Goal: Transaction & Acquisition: Purchase product/service

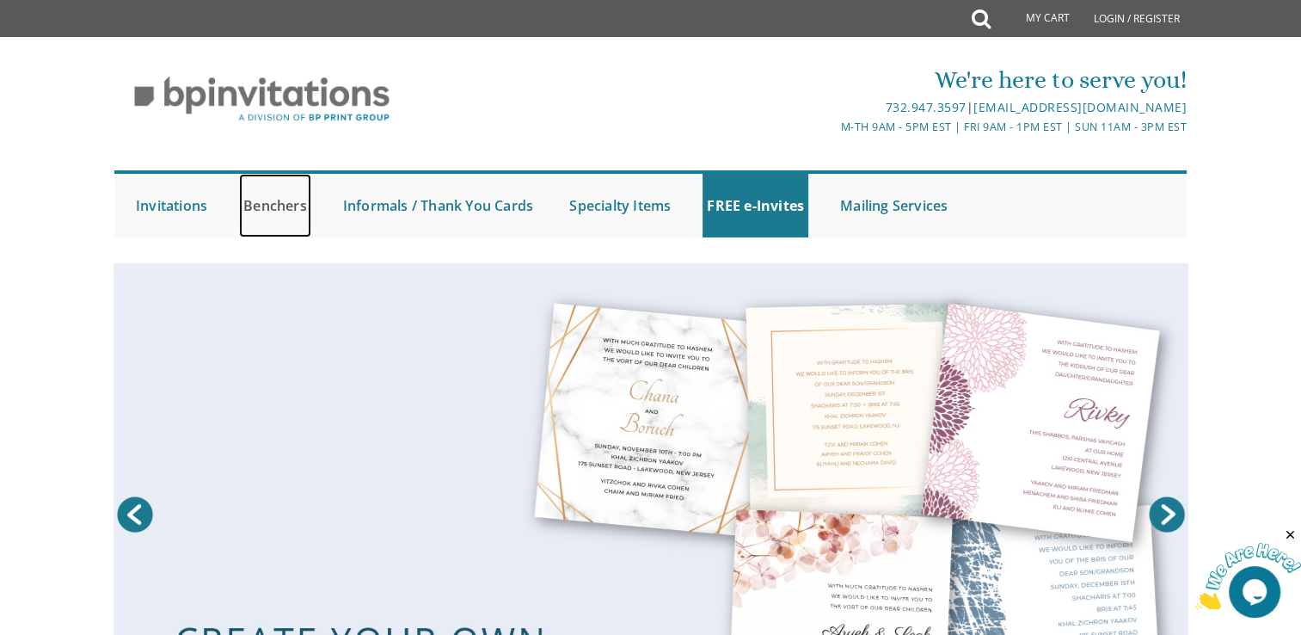
click at [279, 212] on link "Benchers" at bounding box center [275, 206] width 72 height 64
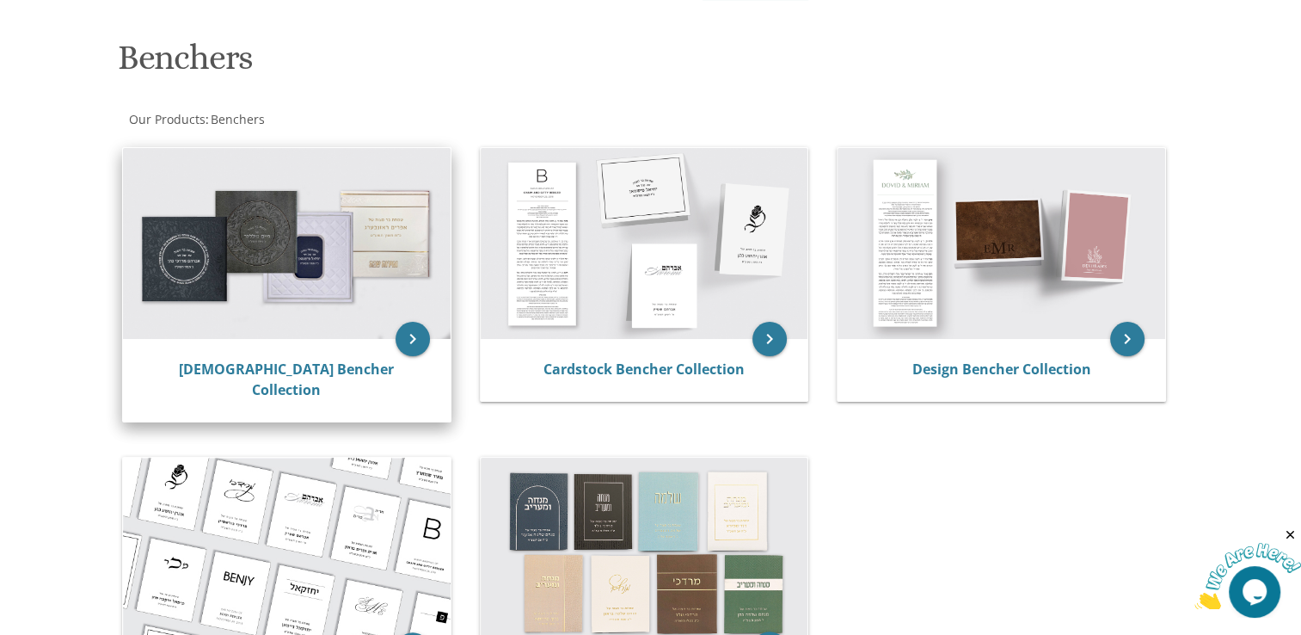
scroll to position [257, 0]
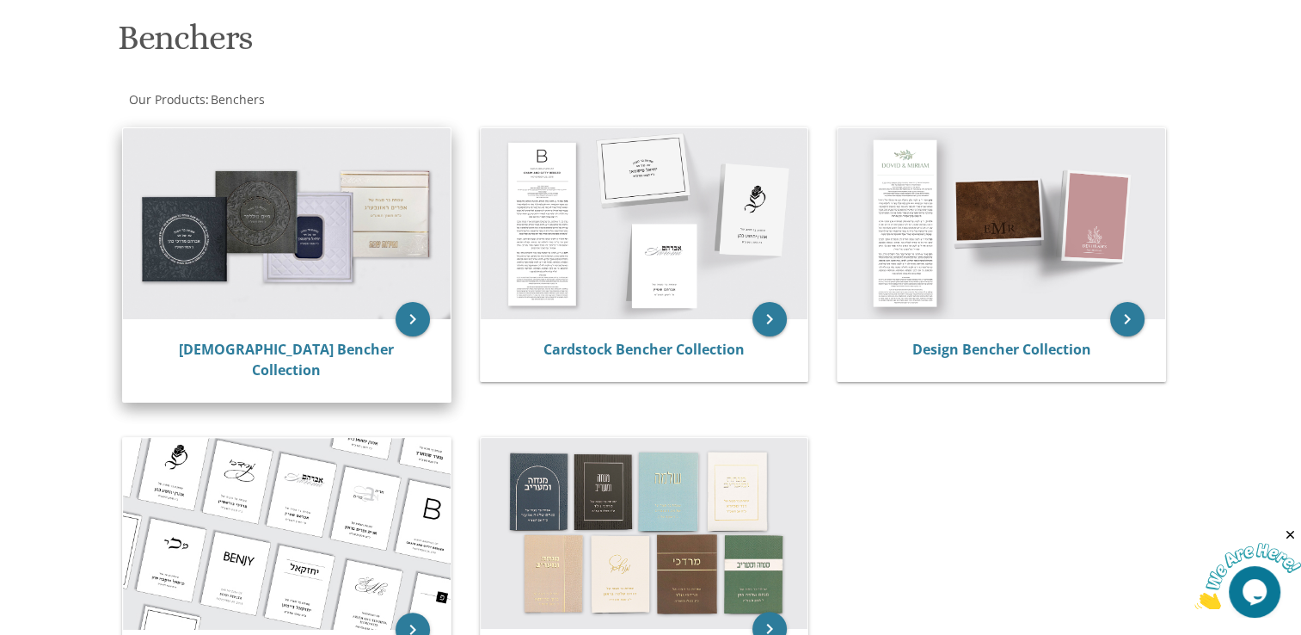
click at [243, 224] on img at bounding box center [287, 223] width 328 height 191
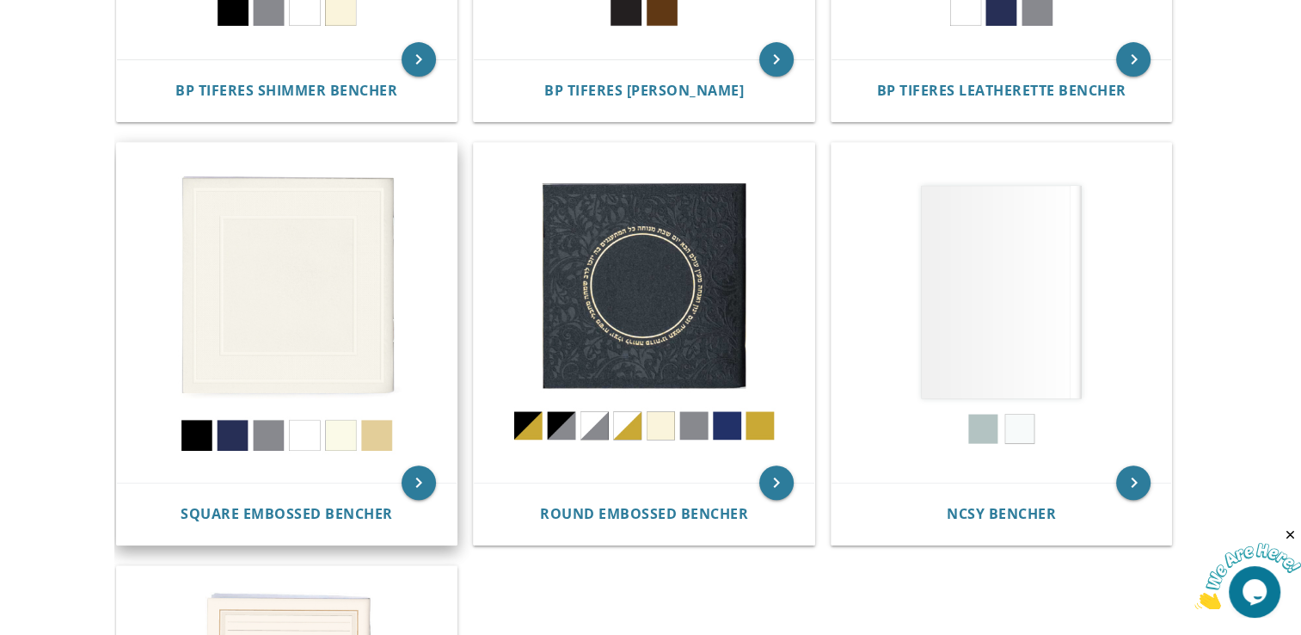
scroll to position [687, 0]
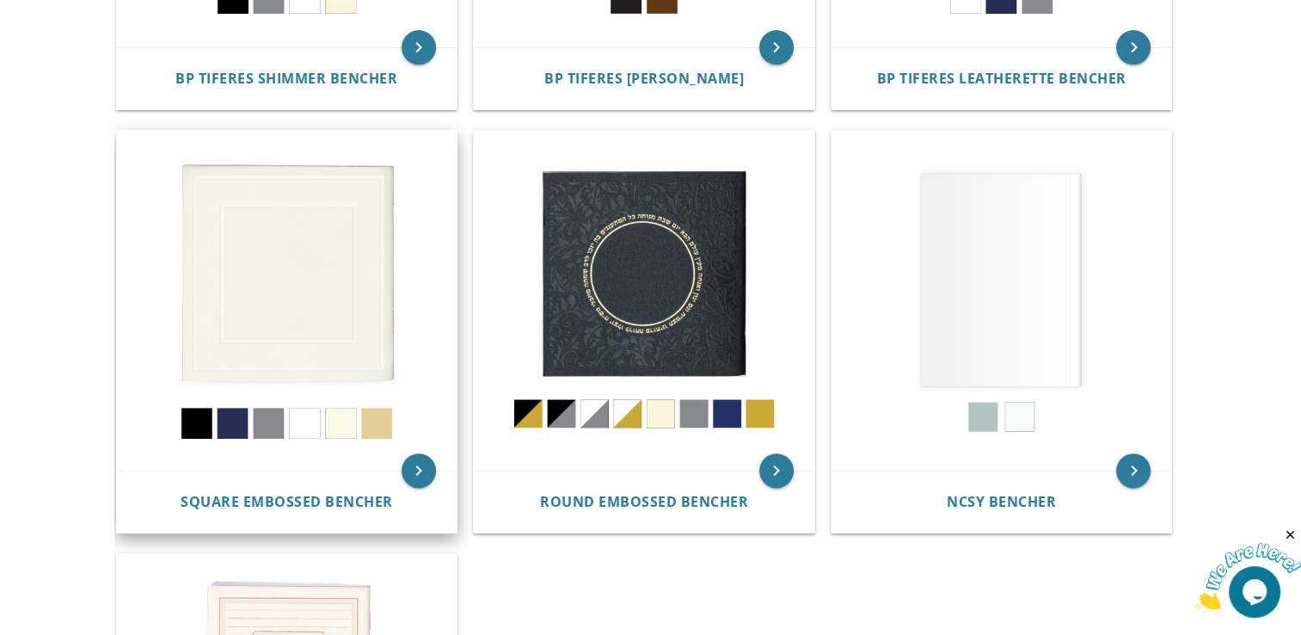
click at [248, 284] on img at bounding box center [287, 301] width 341 height 341
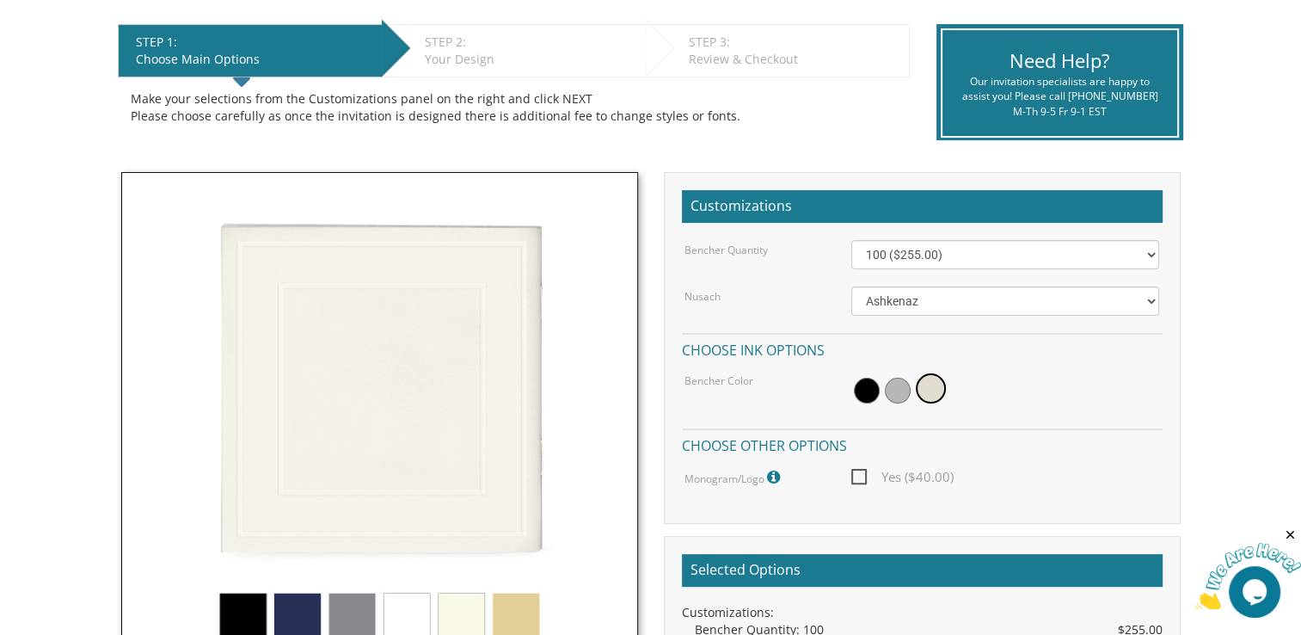
scroll to position [342, 0]
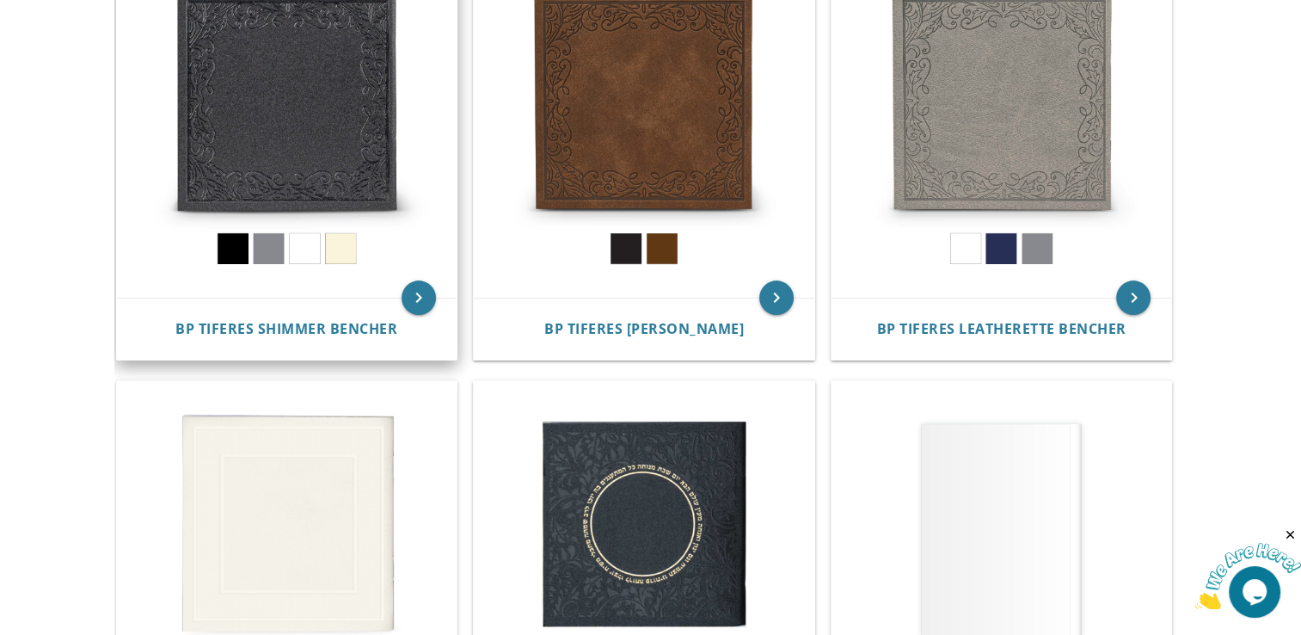
scroll to position [430, 0]
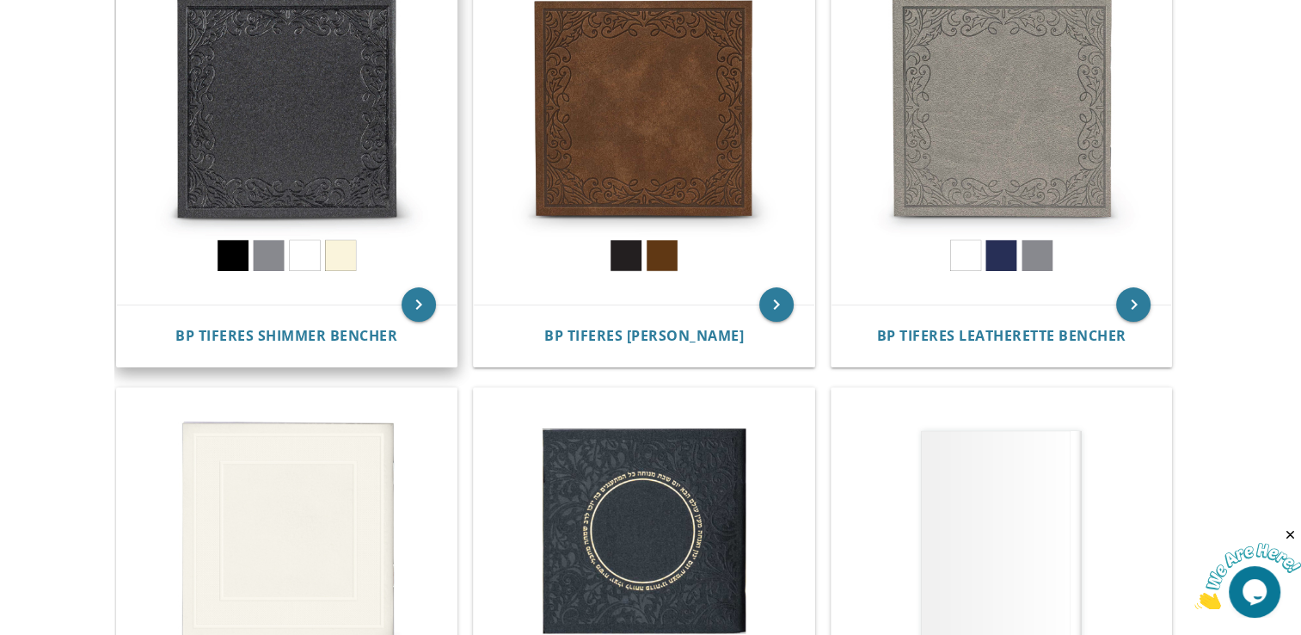
click at [310, 140] on img at bounding box center [287, 135] width 341 height 341
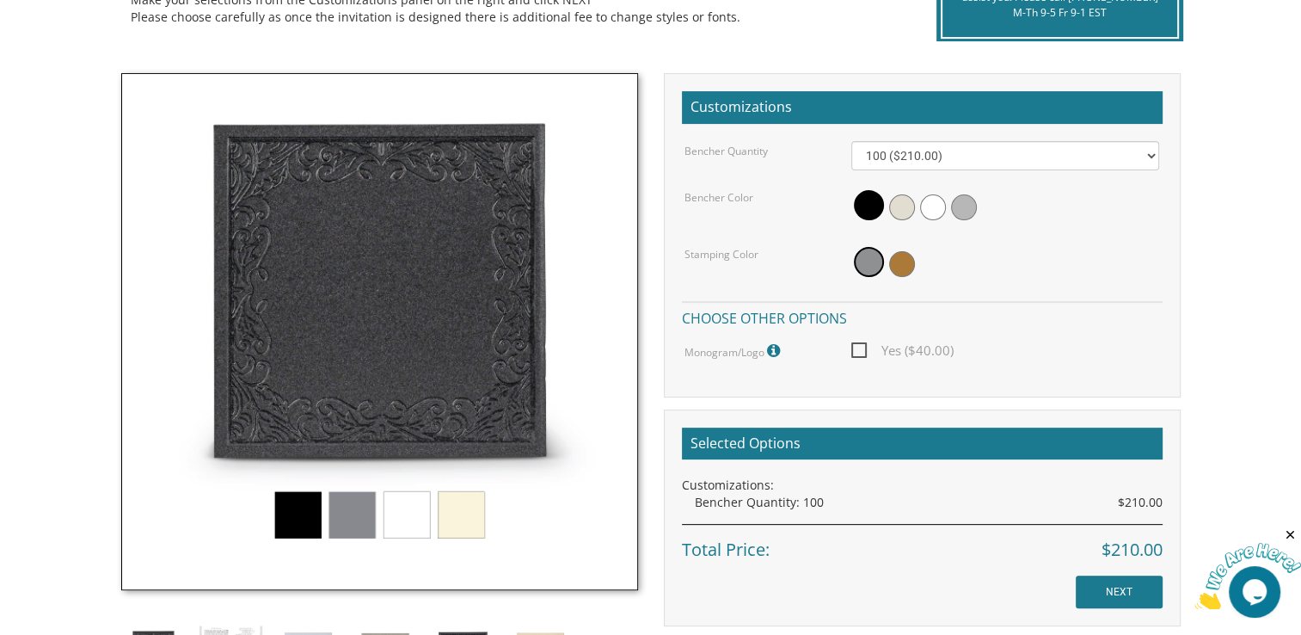
scroll to position [429, 0]
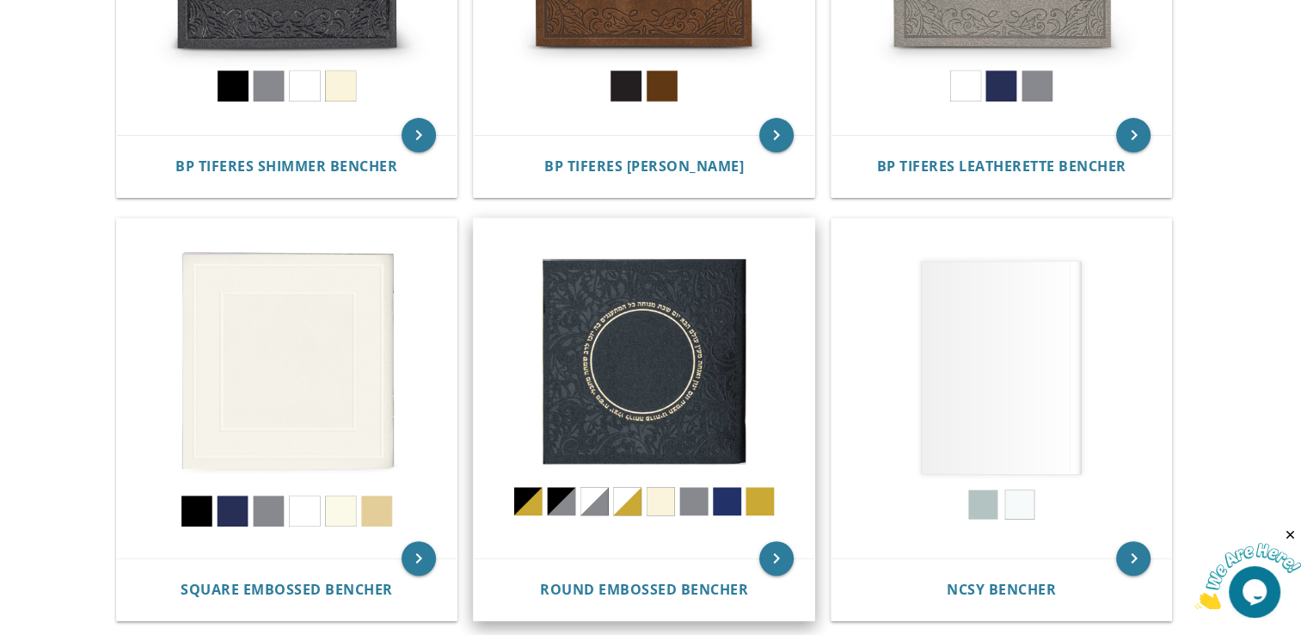
scroll to position [602, 0]
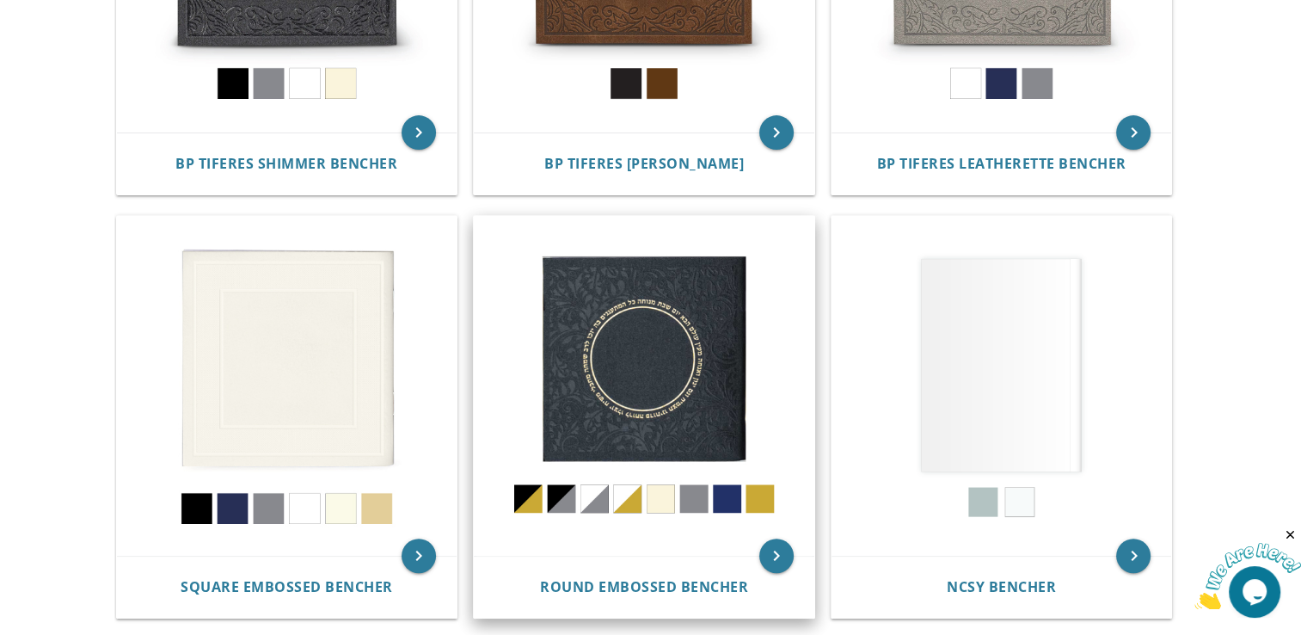
click at [619, 390] on img at bounding box center [644, 386] width 341 height 341
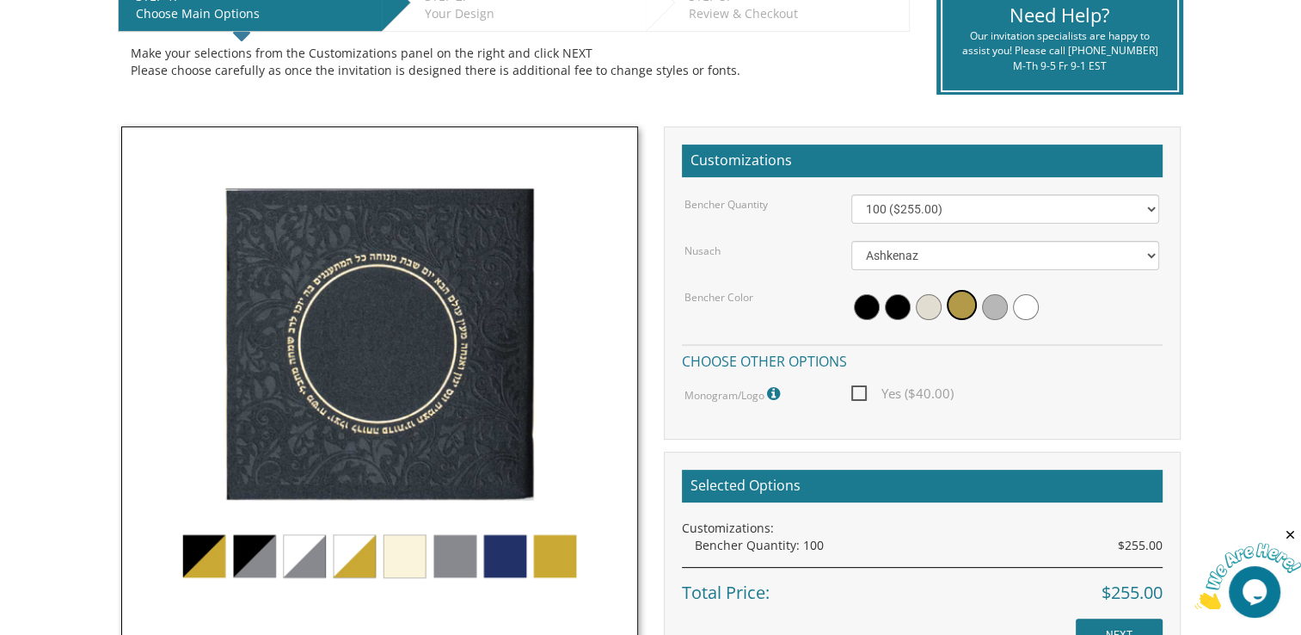
scroll to position [601, 0]
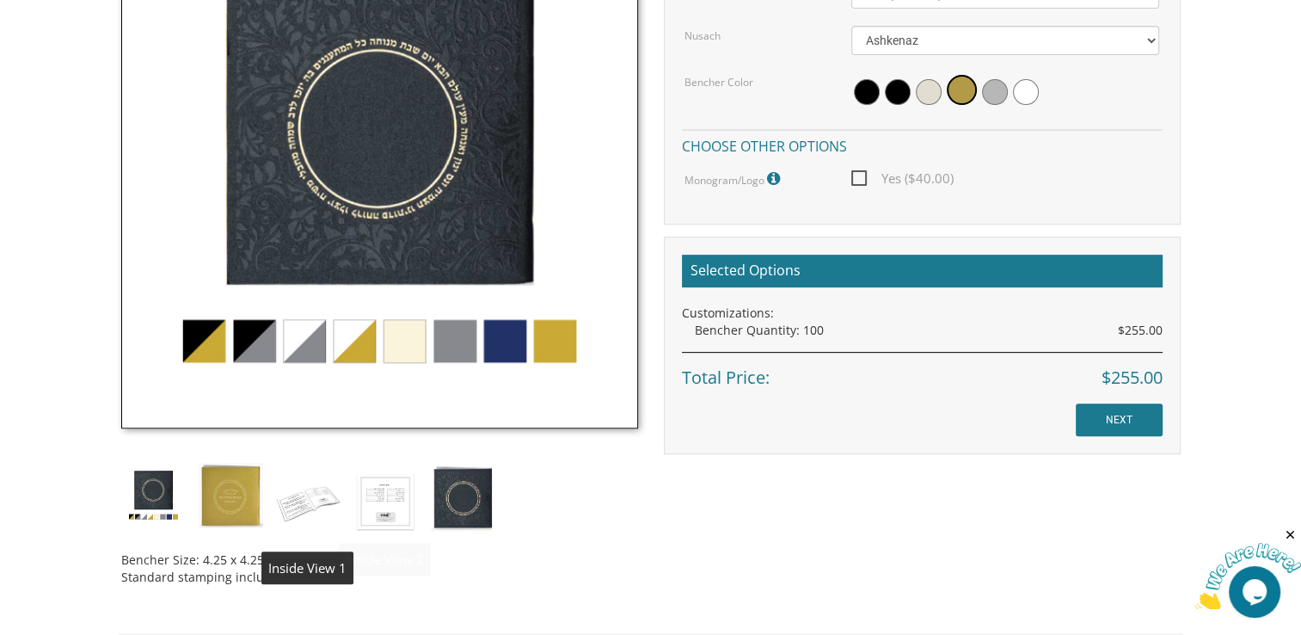
click at [321, 503] on img at bounding box center [308, 501] width 64 height 76
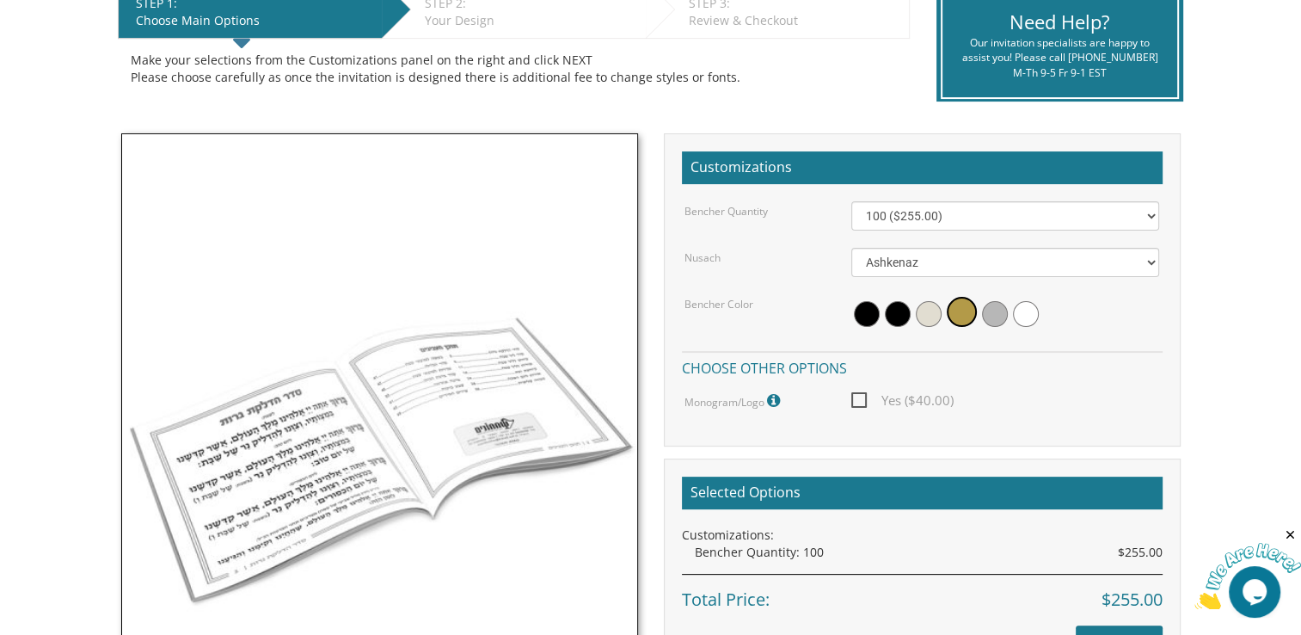
scroll to position [354, 0]
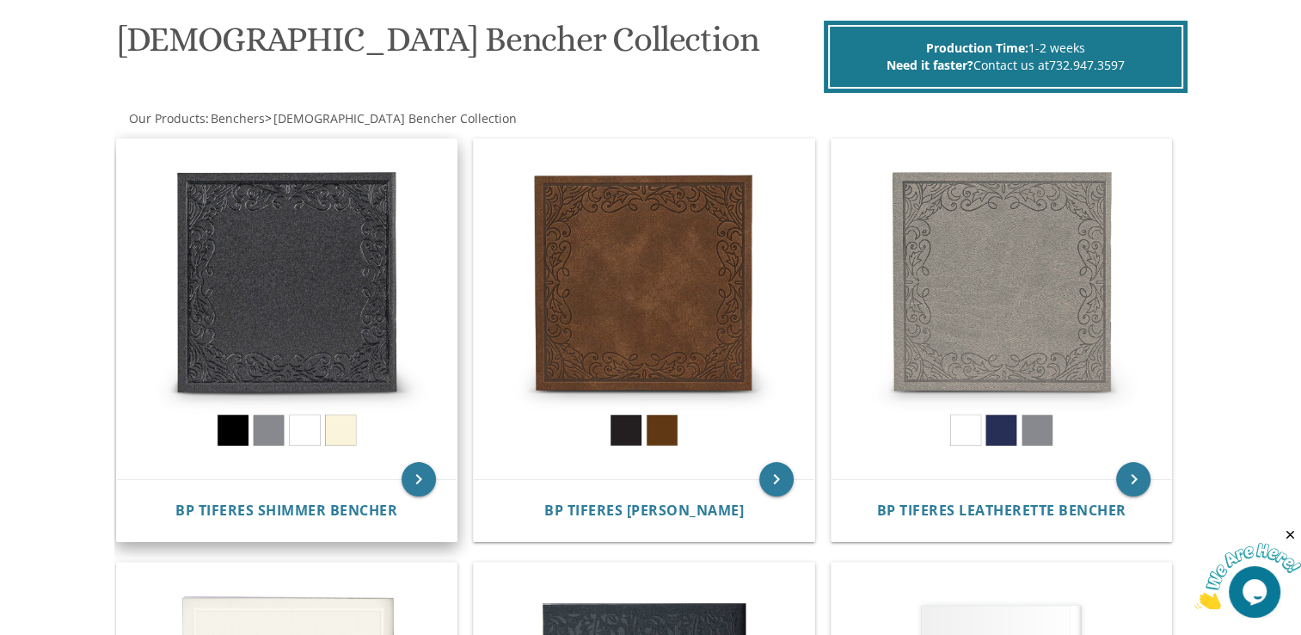
scroll to position [257, 0]
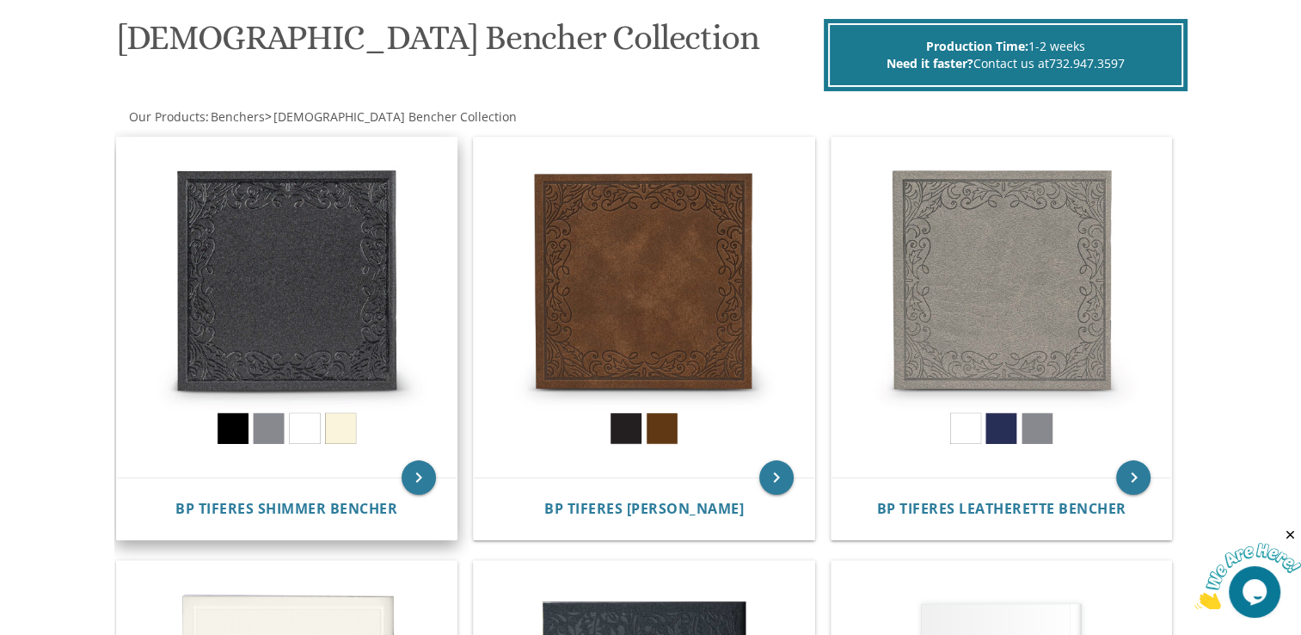
click at [294, 253] on img at bounding box center [287, 308] width 341 height 341
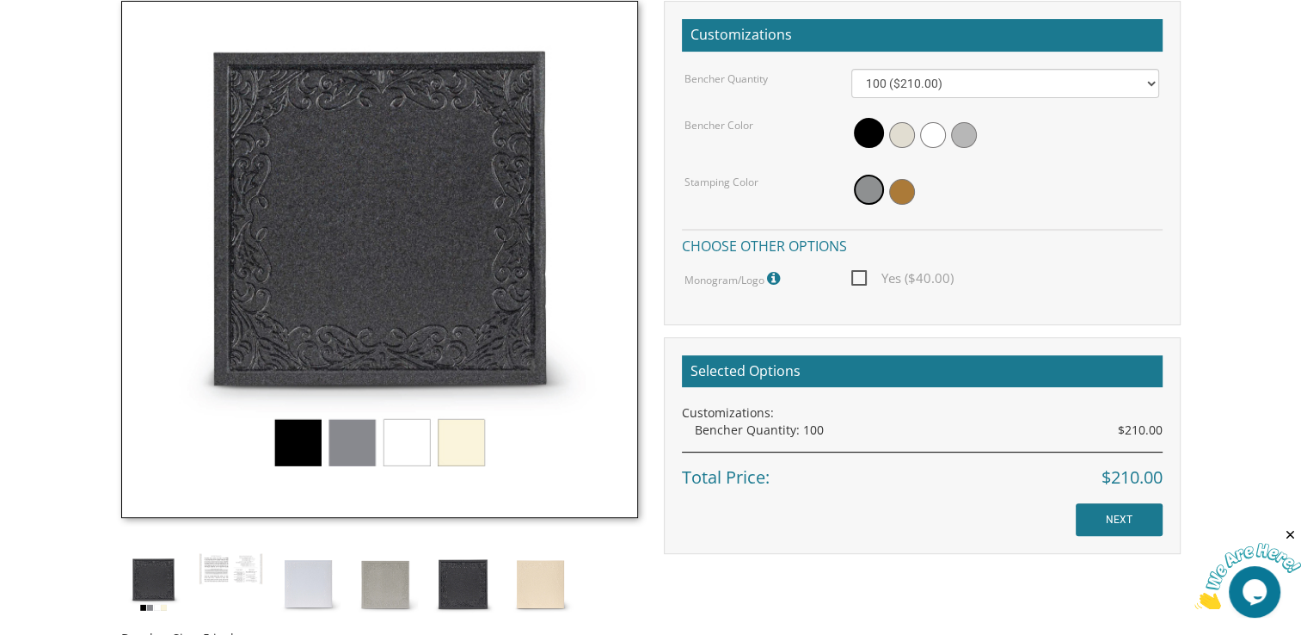
scroll to position [515, 0]
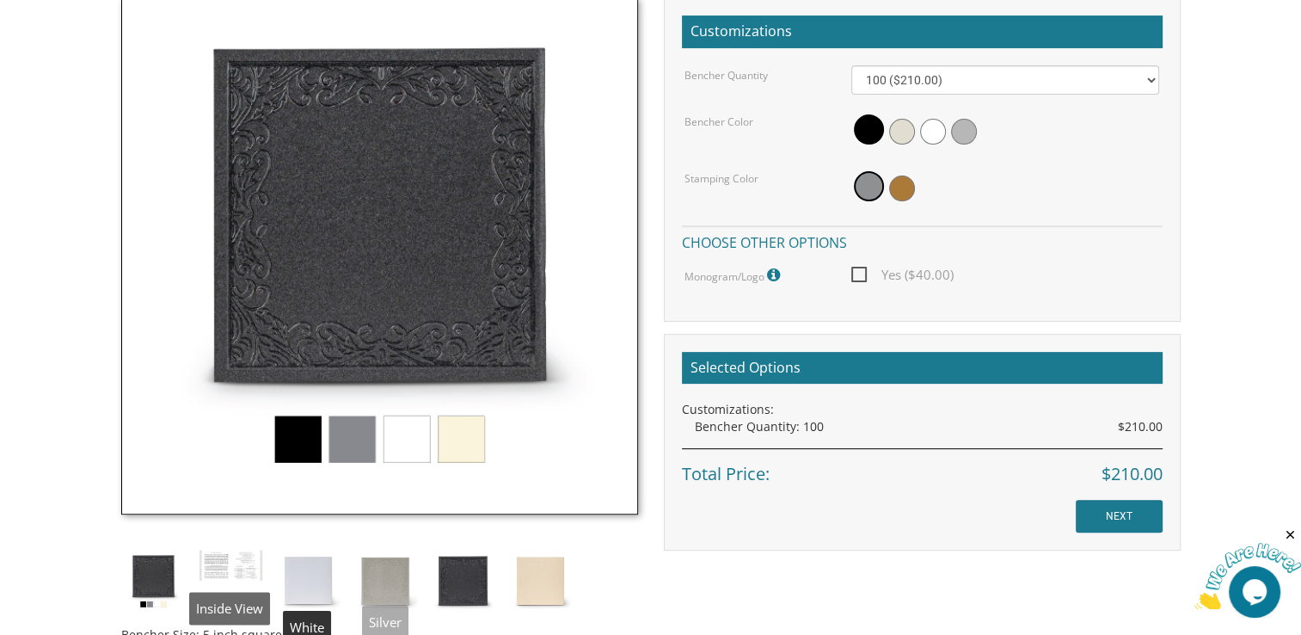
click at [225, 563] on img at bounding box center [231, 565] width 64 height 33
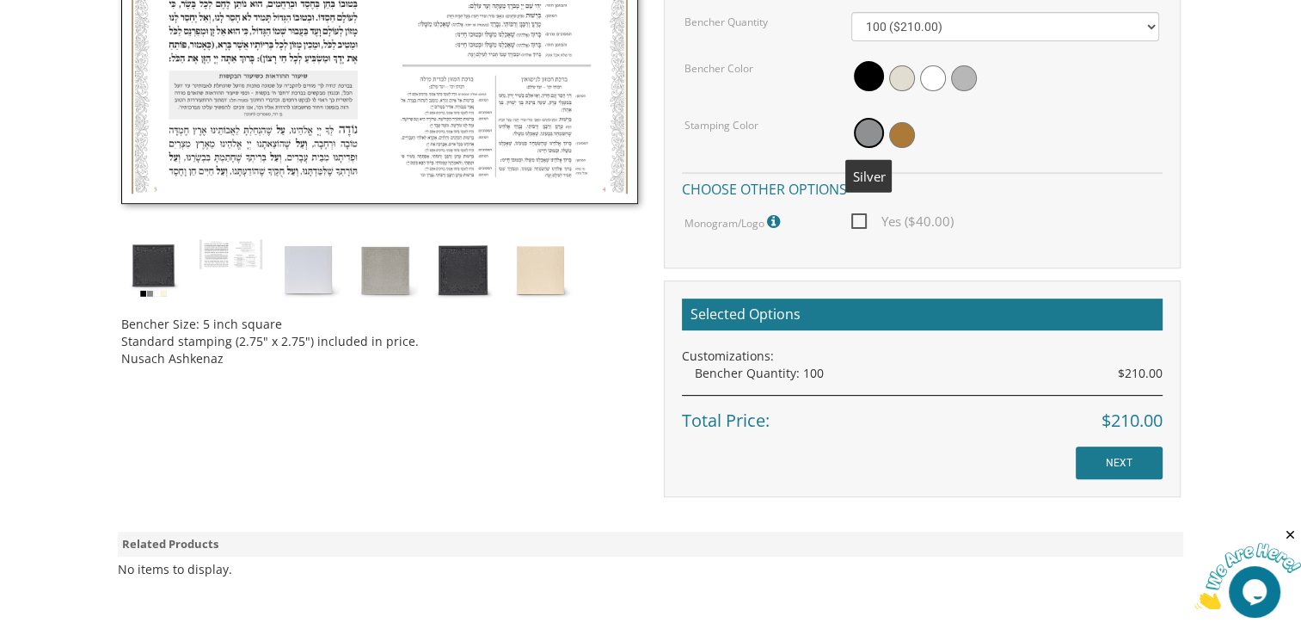
scroll to position [602, 0]
